Goal: Transaction & Acquisition: Subscribe to service/newsletter

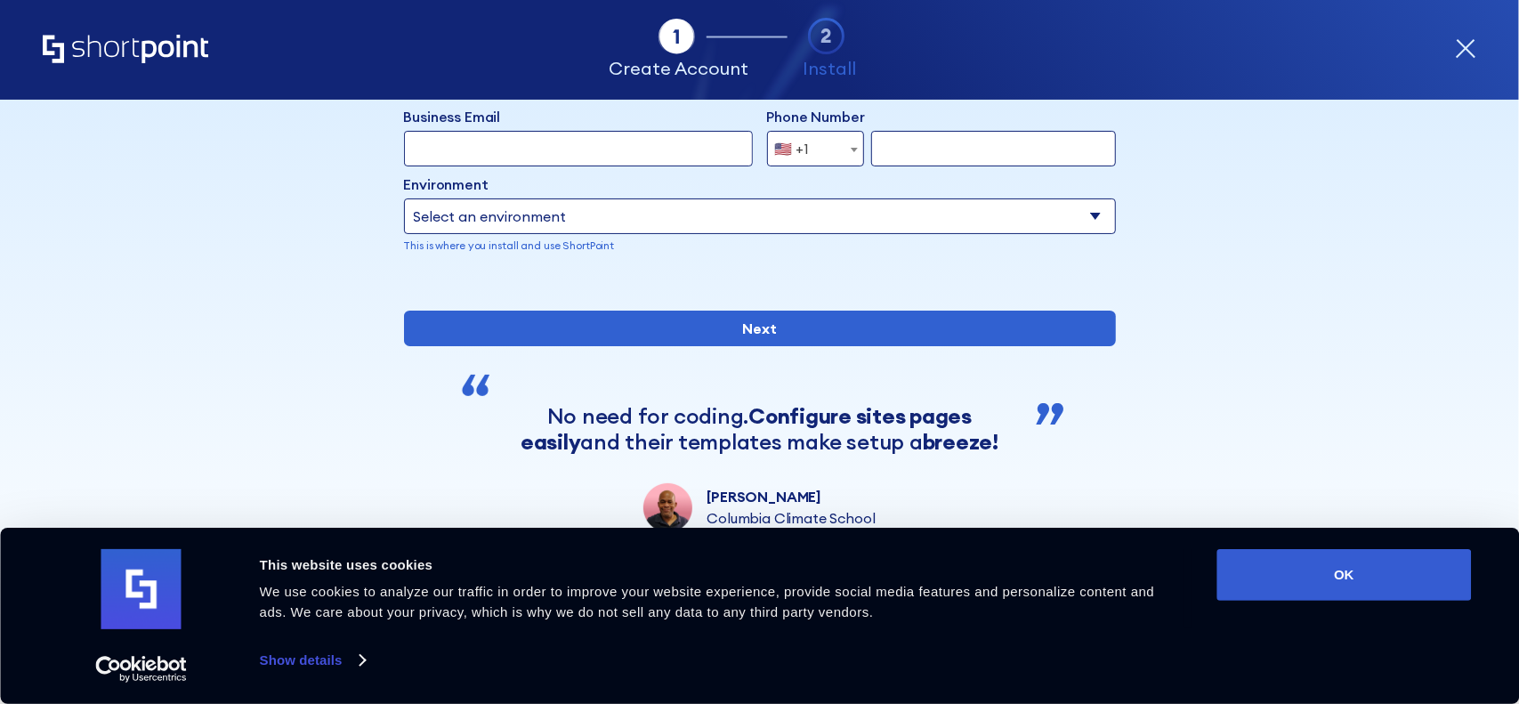
scroll to position [261, 0]
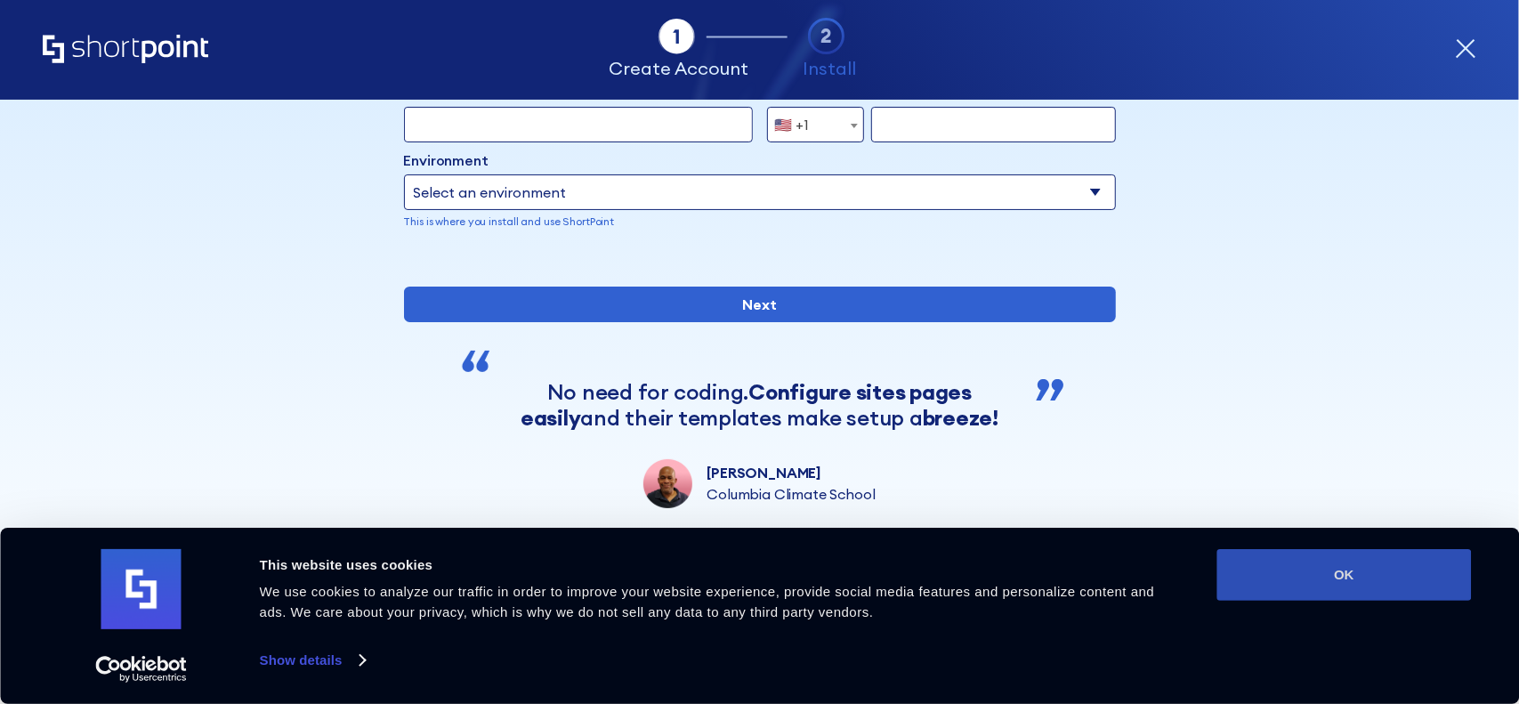
click at [1305, 567] on button "OK" at bounding box center [1345, 575] width 255 height 52
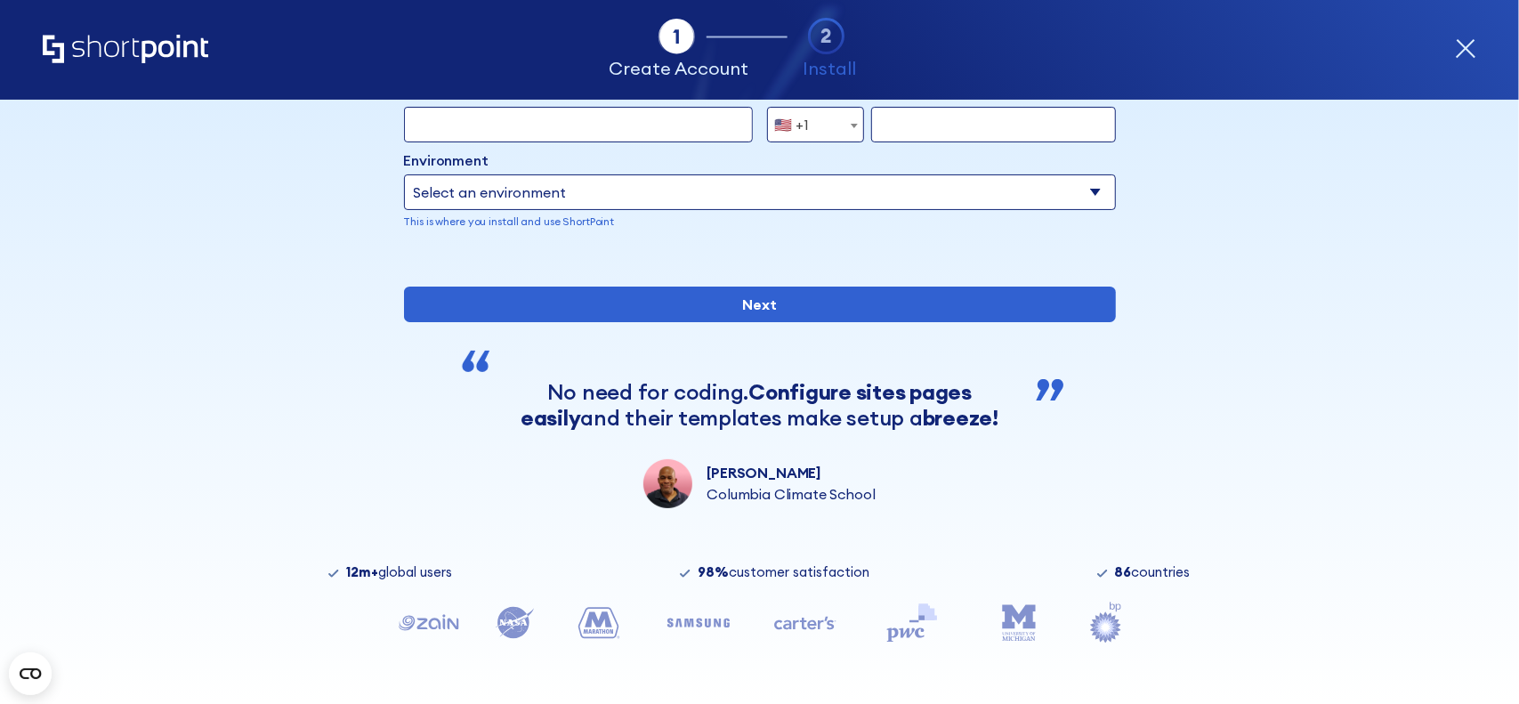
scroll to position [0, 0]
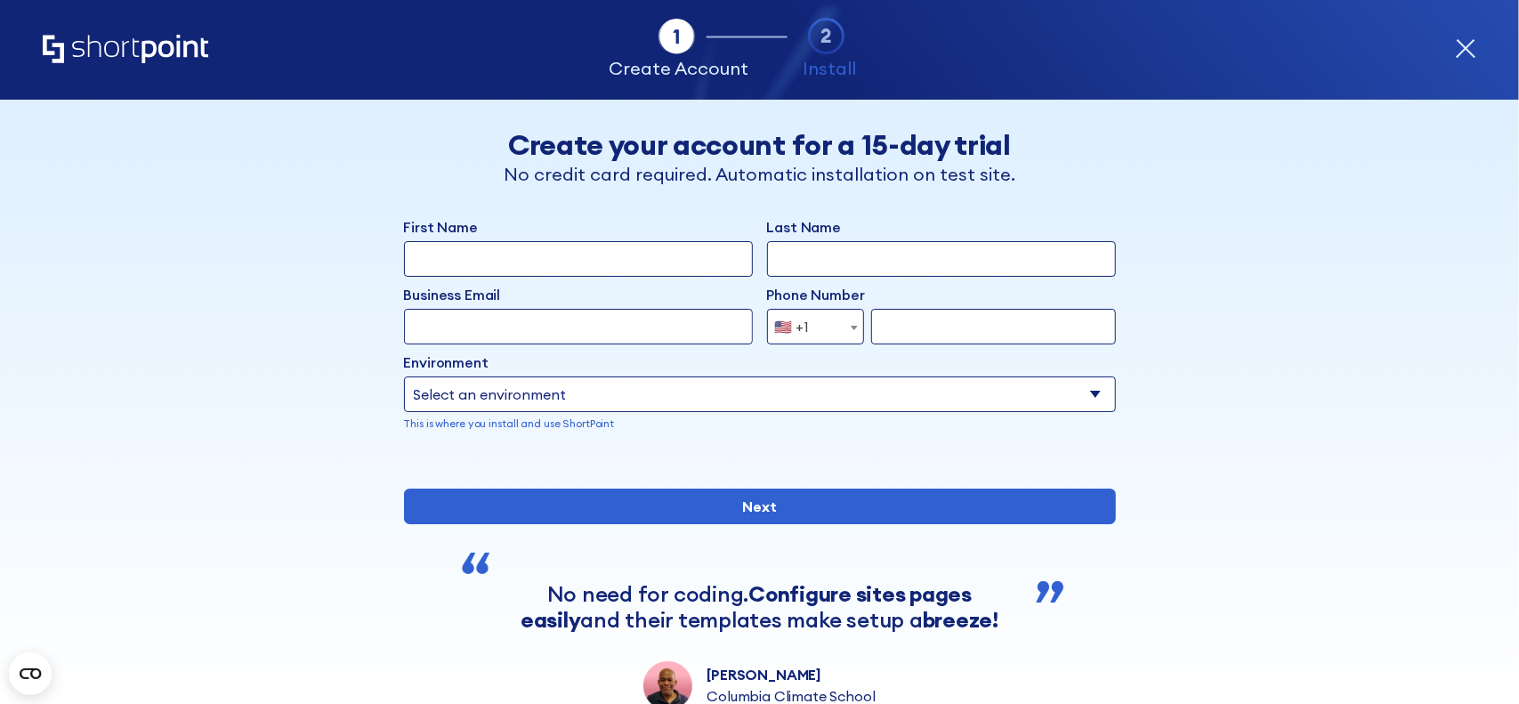
click at [1090, 393] on select "Select an environment Microsoft 365 SharePoint Online SharePoint Subscription E…" at bounding box center [760, 394] width 712 height 36
click at [1219, 470] on div "Back Back Create your account for a 15-day trial No credit card required. Autom…" at bounding box center [759, 405] width 1089 height 611
